Goal: Task Accomplishment & Management: Manage account settings

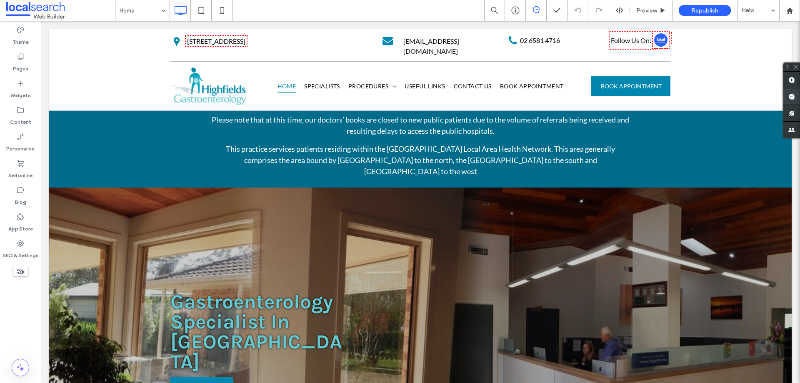
click at [794, 101] on span at bounding box center [792, 96] width 17 height 16
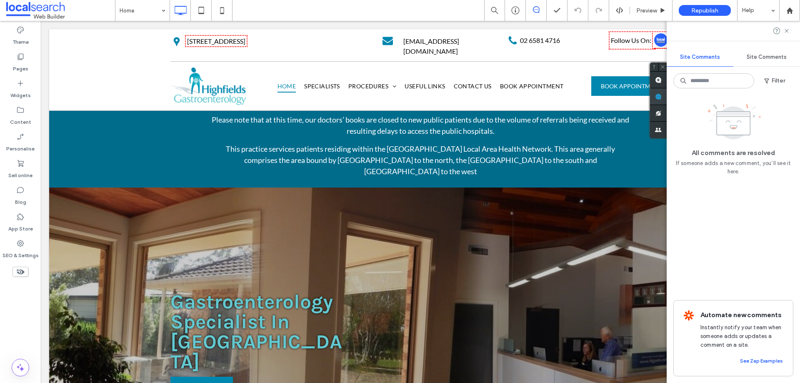
click at [661, 94] on use at bounding box center [658, 96] width 7 height 7
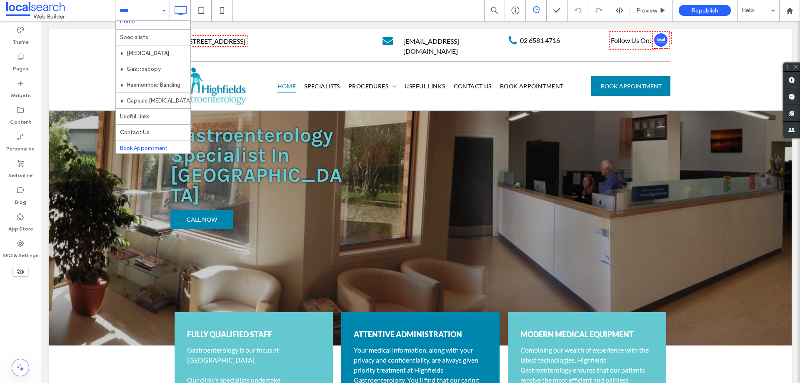
scroll to position [9, 0]
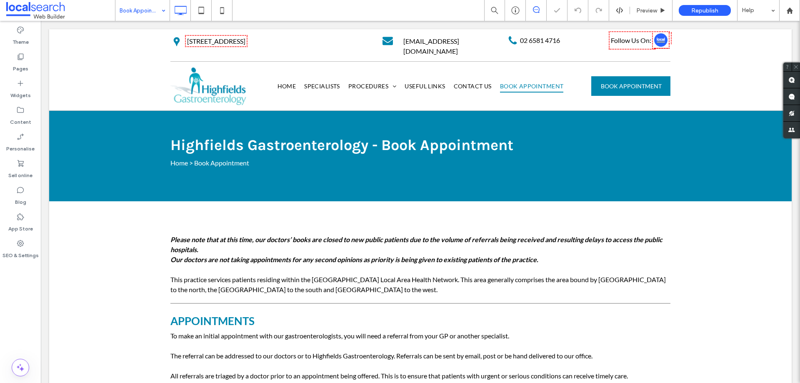
click at [152, 12] on input at bounding box center [141, 10] width 42 height 21
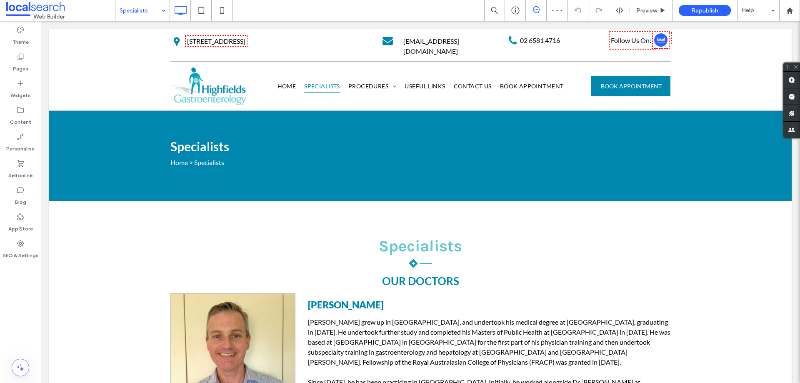
click at [152, 14] on input at bounding box center [141, 10] width 42 height 21
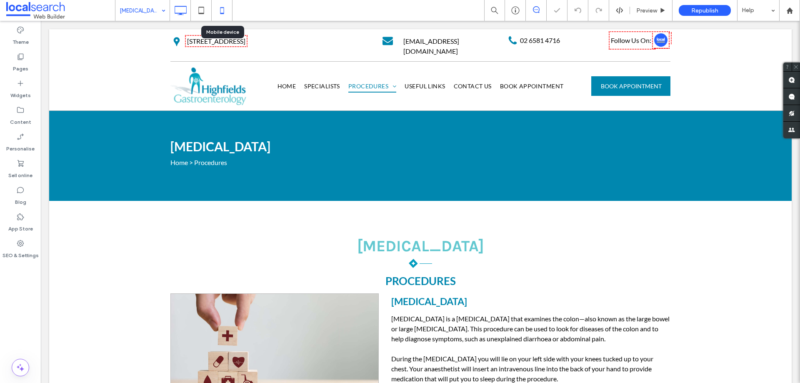
click at [225, 14] on icon at bounding box center [222, 10] width 17 height 17
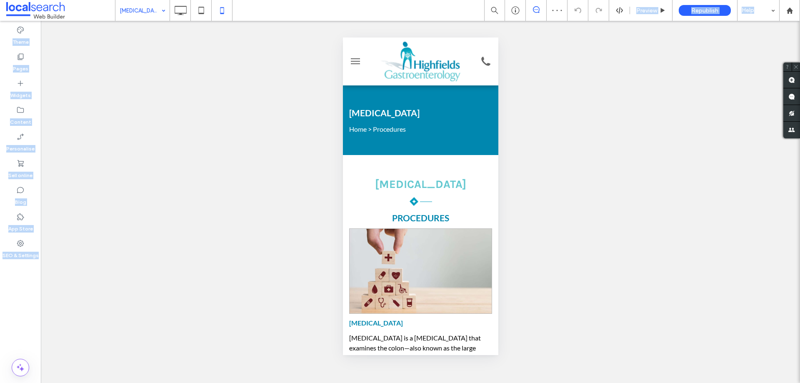
drag, startPoint x: 182, startPoint y: 13, endPoint x: 186, endPoint y: 68, distance: 56.0
click at [186, 68] on div "Colonoscopy Preview Republish Help Site Comments Site Comments Automate new com…" at bounding box center [400, 191] width 800 height 383
click at [186, 69] on div "Unhide? Yes Unhide? Yes Unhide? Yes" at bounding box center [420, 202] width 759 height 362
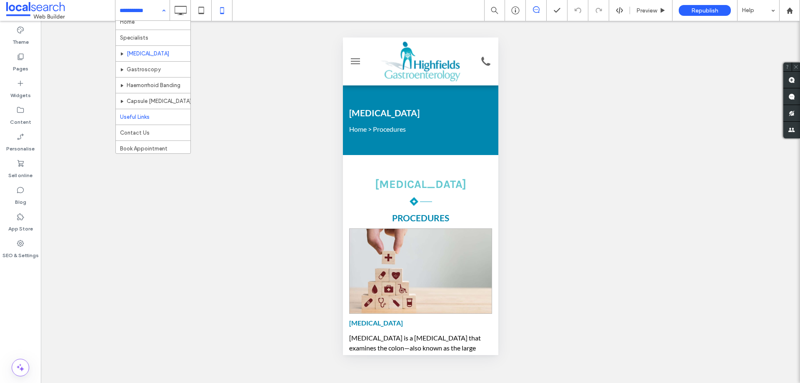
scroll to position [9, 0]
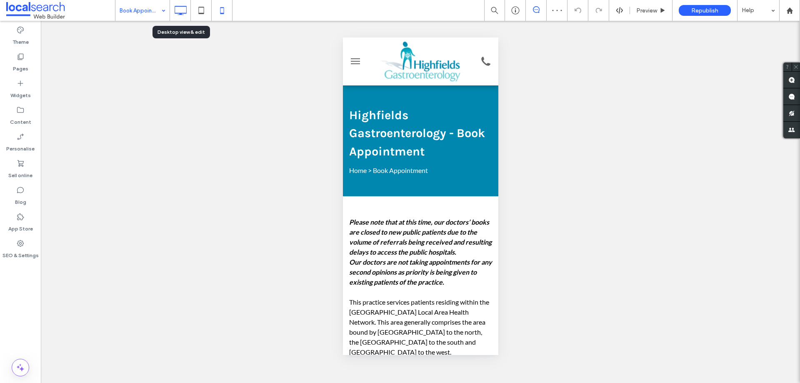
click at [178, 11] on icon at bounding box center [180, 10] width 17 height 17
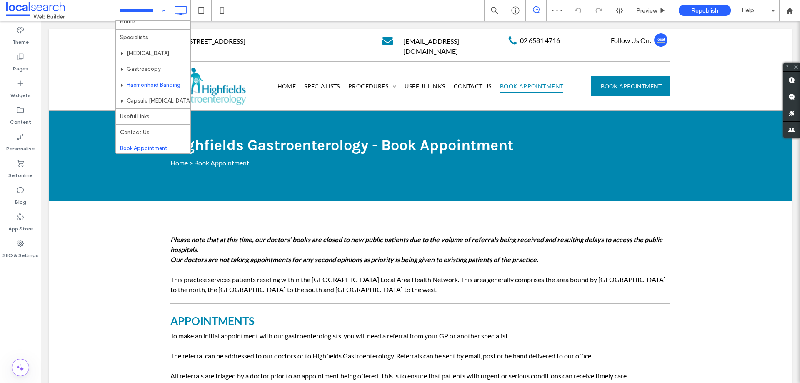
scroll to position [9, 0]
click at [217, 8] on icon at bounding box center [222, 10] width 17 height 17
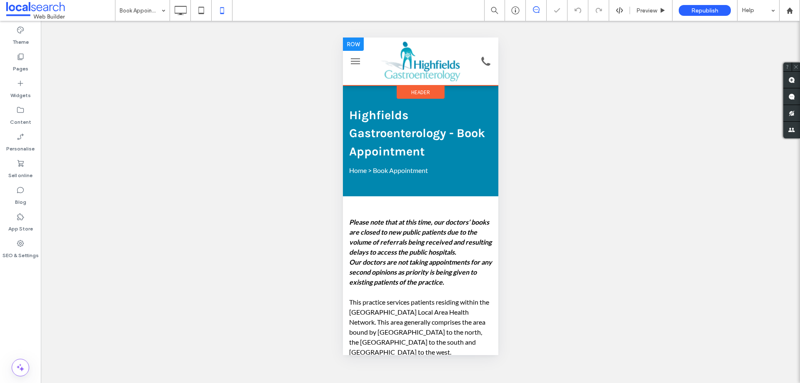
scroll to position [0, 0]
click at [356, 60] on button "menu" at bounding box center [355, 61] width 17 height 17
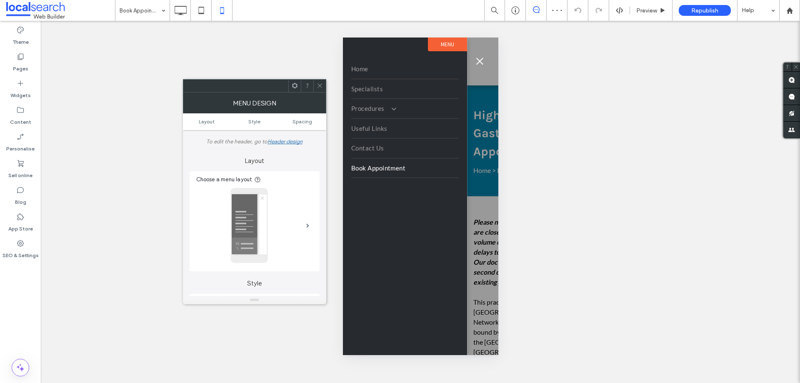
click at [481, 61] on span "menu" at bounding box center [479, 61] width 9 height 1
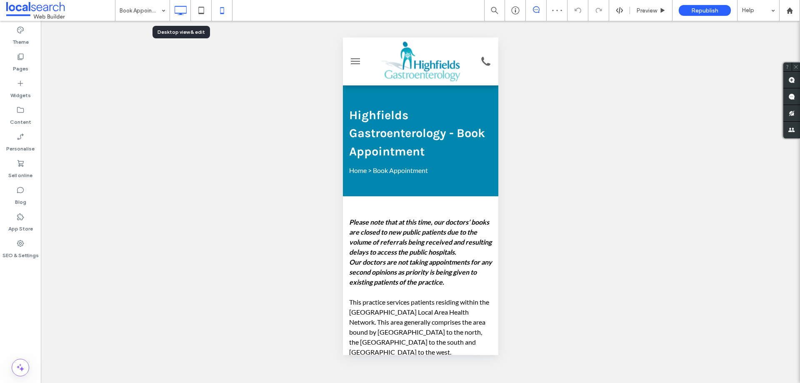
click at [180, 15] on use at bounding box center [181, 10] width 12 height 9
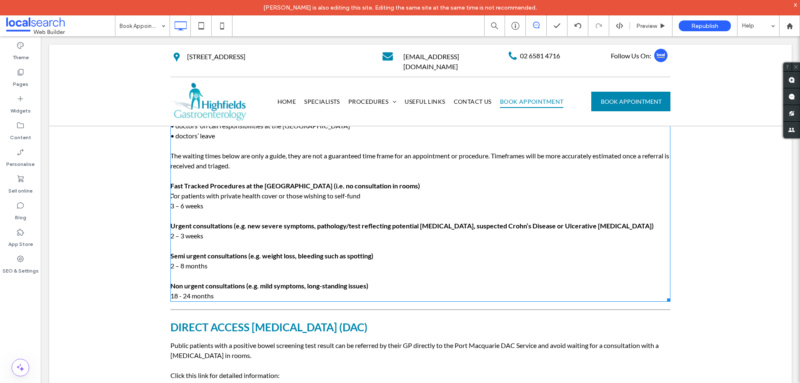
scroll to position [583, 0]
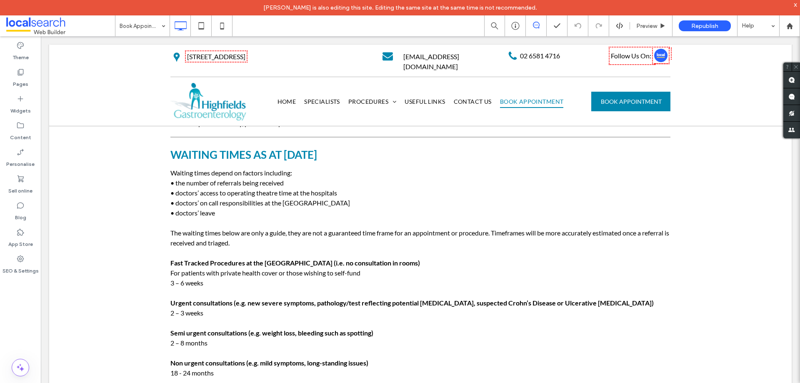
scroll to position [375, 0]
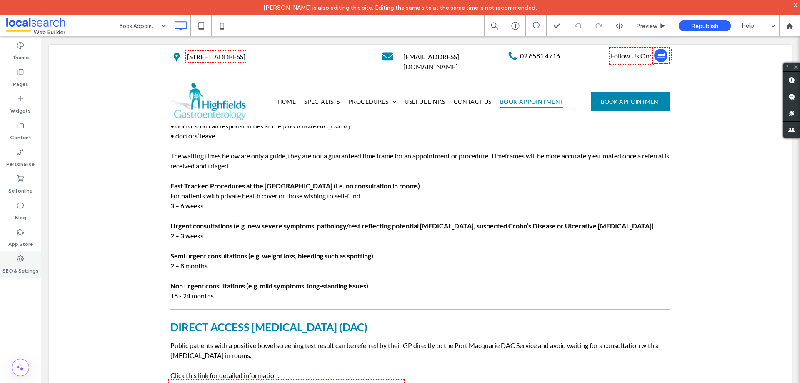
click at [17, 258] on icon at bounding box center [20, 259] width 8 height 8
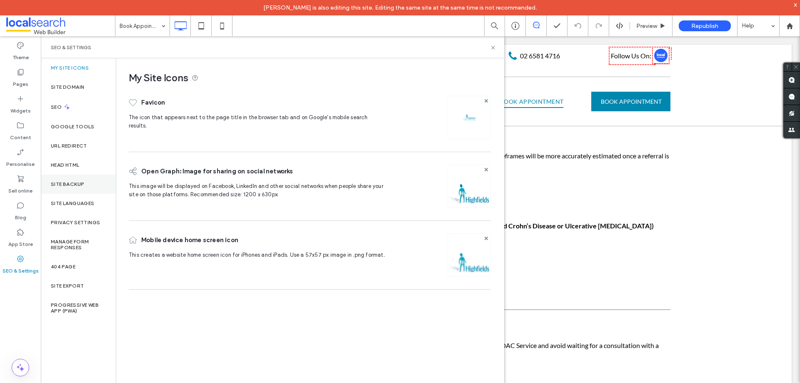
click at [83, 185] on label "Site backup" at bounding box center [67, 184] width 33 height 6
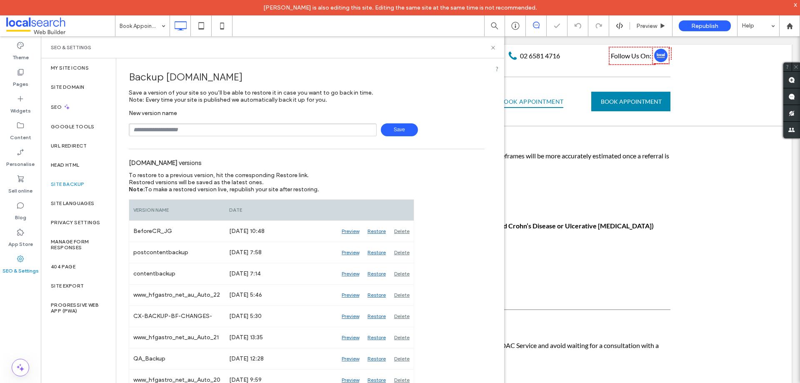
click at [200, 131] on input "text" at bounding box center [253, 129] width 248 height 13
type input "**********"
click at [386, 134] on span "Save" at bounding box center [399, 129] width 37 height 13
click at [496, 49] on icon at bounding box center [493, 48] width 6 height 6
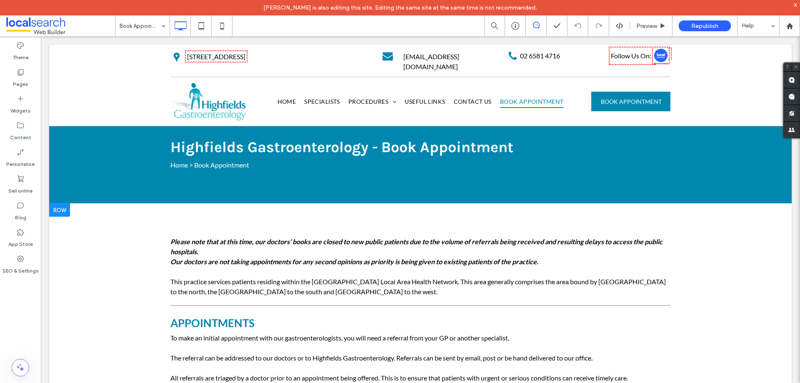
scroll to position [0, 0]
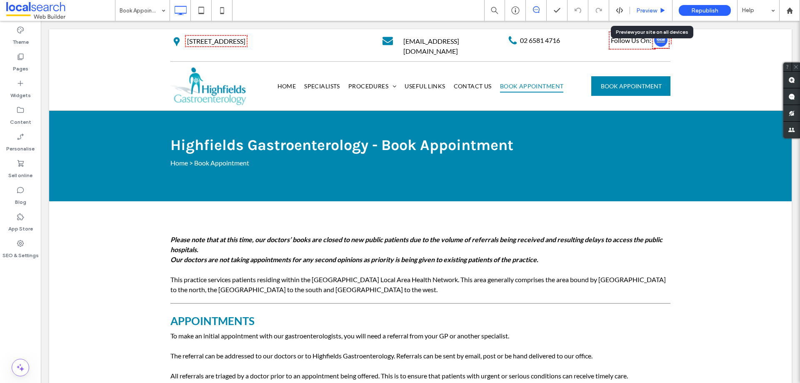
click at [656, 15] on div "Preview" at bounding box center [651, 10] width 43 height 21
click at [639, 10] on span "Preview" at bounding box center [646, 10] width 21 height 7
